Goal: Task Accomplishment & Management: Complete application form

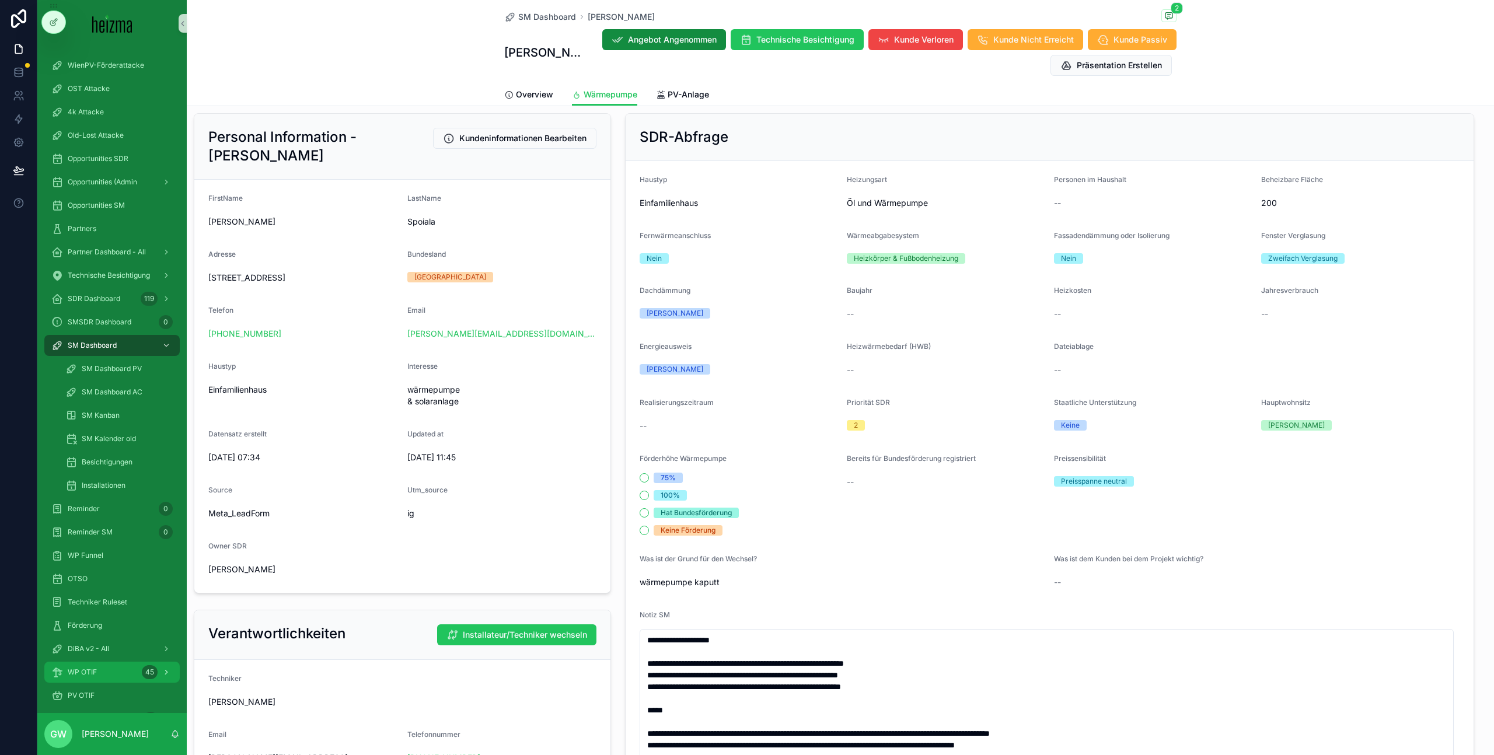
scroll to position [125, 0]
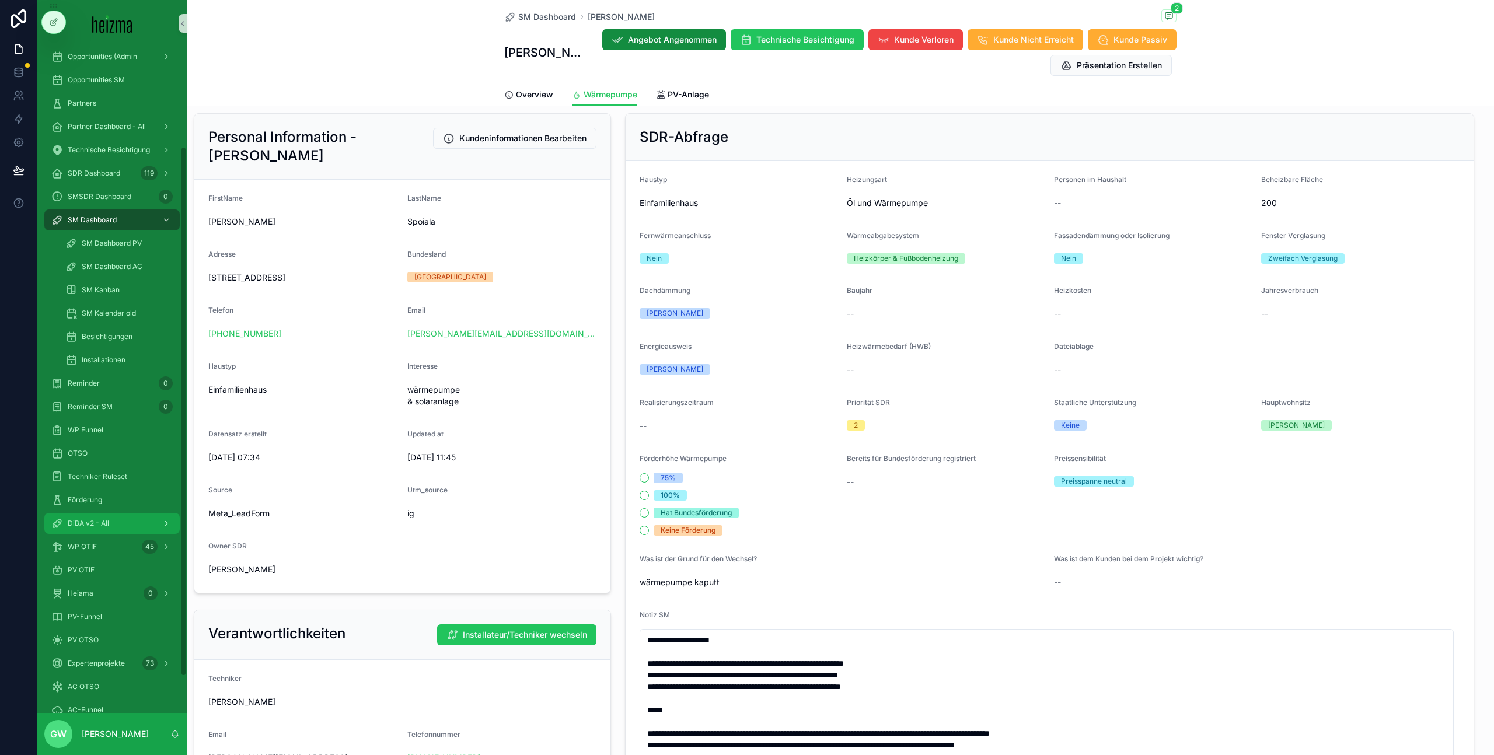
click at [124, 524] on div "DiBA v2 - All" at bounding box center [111, 523] width 121 height 19
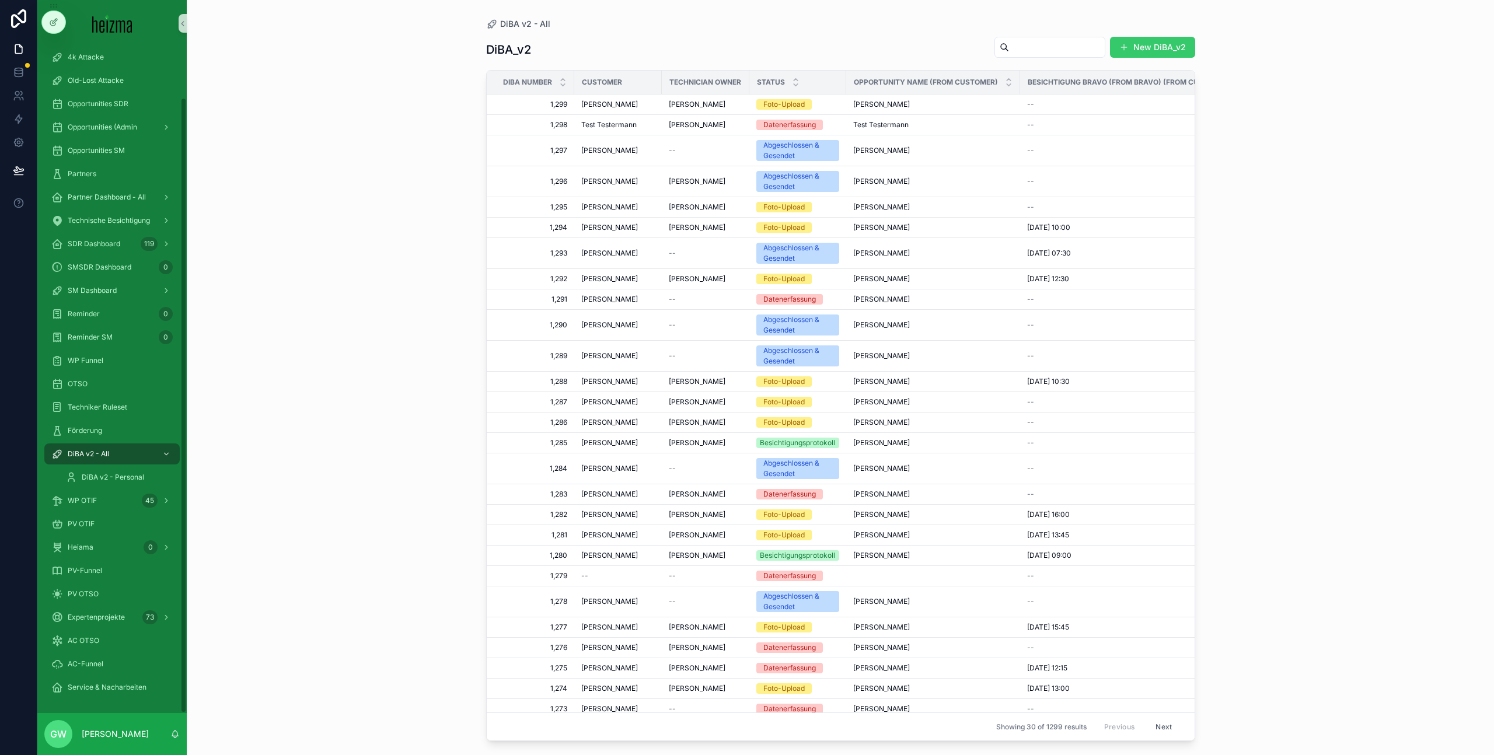
click at [1148, 49] on button "New DiBA_v2" at bounding box center [1152, 47] width 85 height 21
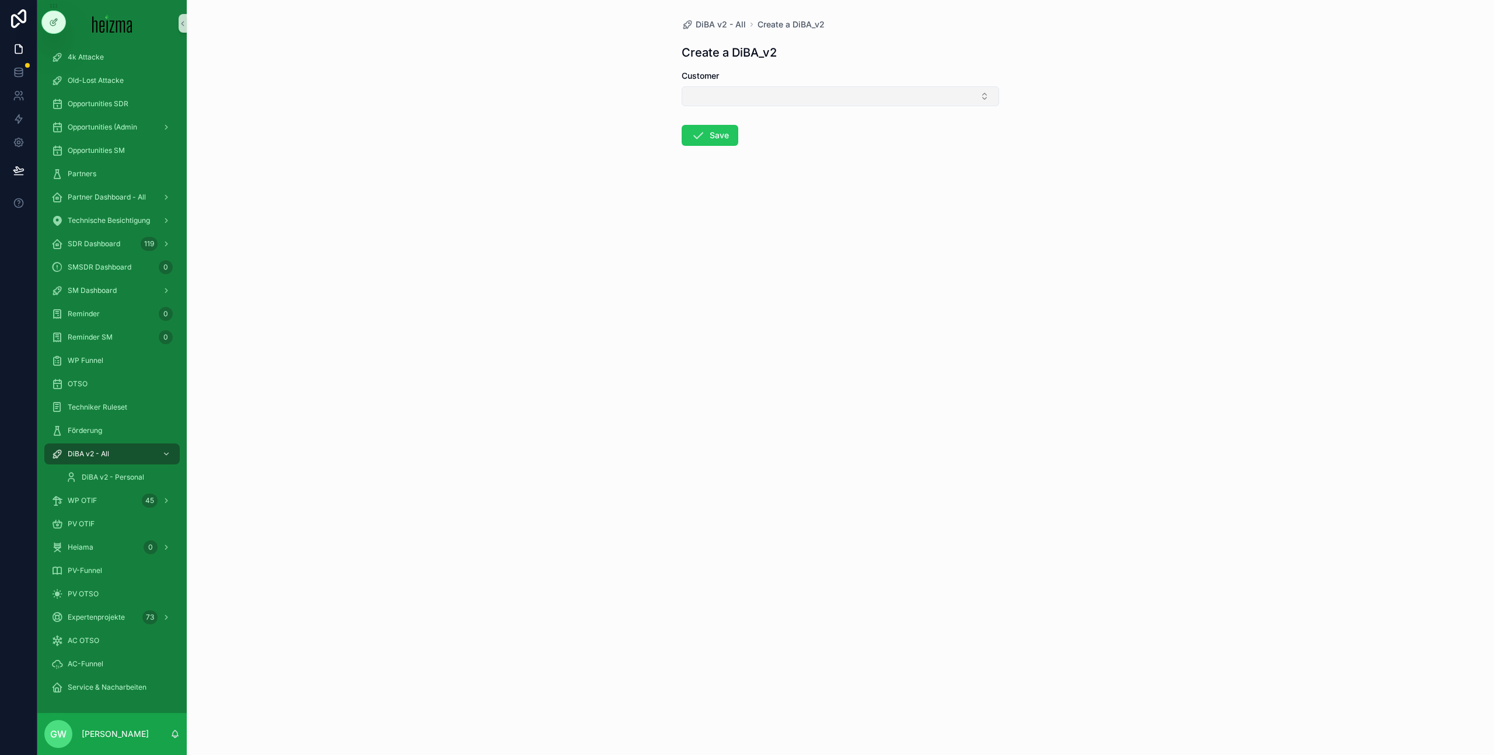
click at [797, 100] on button "Select Button" at bounding box center [840, 96] width 317 height 20
type input "**********"
click at [717, 148] on div "[PERSON_NAME]" at bounding box center [840, 142] width 312 height 19
click at [702, 139] on icon "scrollable content" at bounding box center [698, 138] width 14 height 14
